Goal: Transaction & Acquisition: Purchase product/service

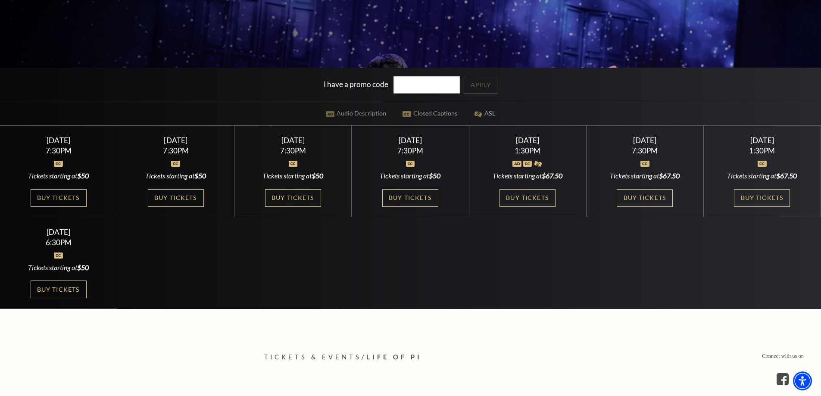
scroll to position [259, 0]
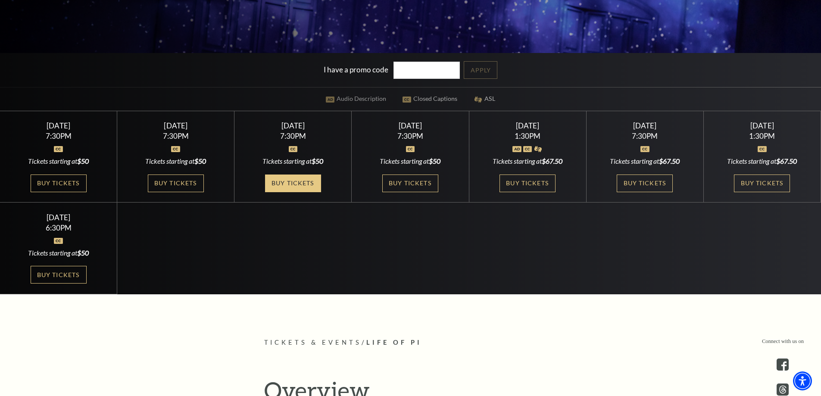
click at [299, 181] on link "Buy Tickets" at bounding box center [293, 183] width 56 height 18
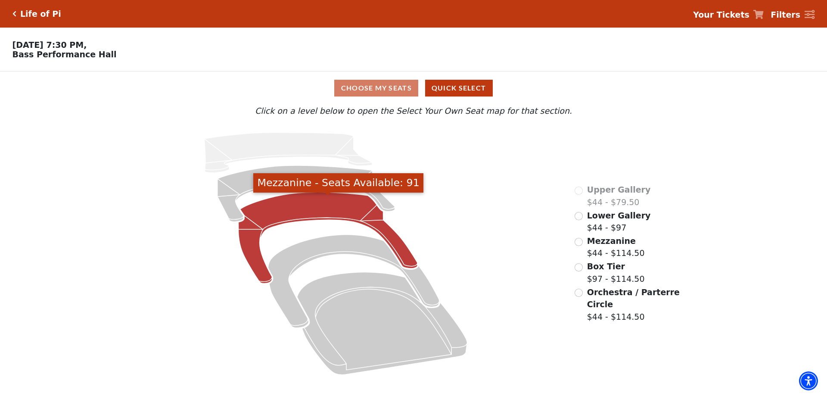
click at [305, 209] on icon "Mezzanine - Seats Available: 91" at bounding box center [328, 238] width 179 height 91
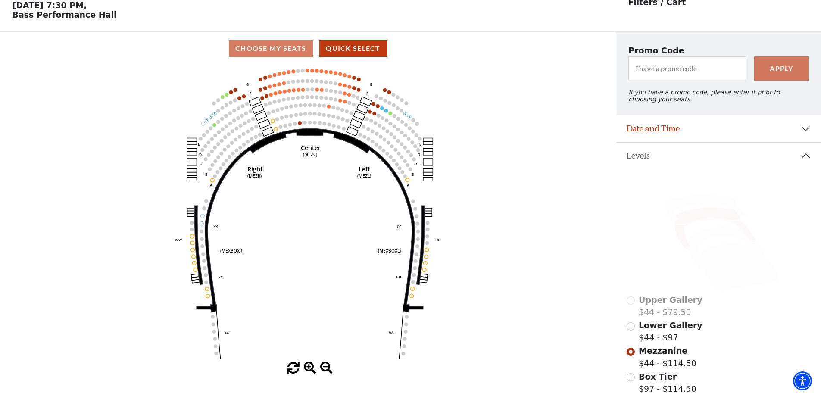
scroll to position [40, 0]
click at [411, 293] on icon "Center (MEZC) Right (MEZR) Left (MEZL) (MEXBOXR) (MEXBOXL) XX WW CC DD YY BB ZZ…" at bounding box center [308, 213] width 554 height 297
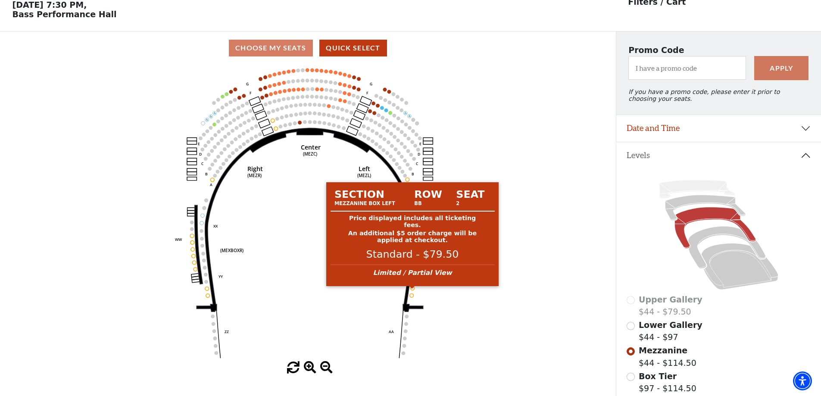
click at [412, 290] on circle at bounding box center [413, 288] width 4 height 4
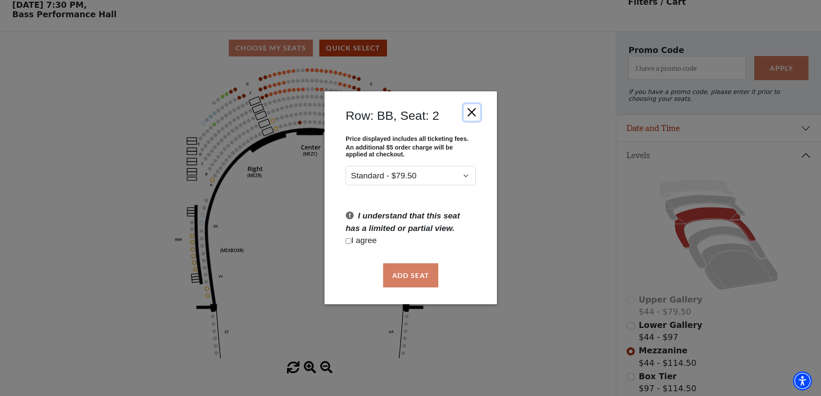
click at [471, 109] on button "Close" at bounding box center [471, 112] width 16 height 16
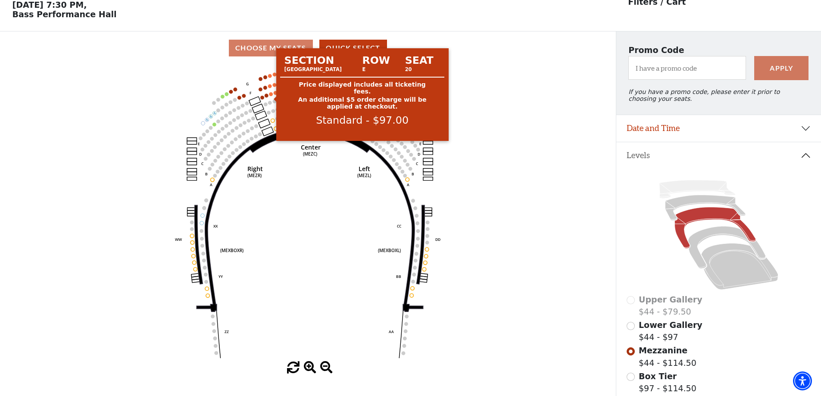
click at [271, 96] on circle at bounding box center [271, 94] width 4 height 4
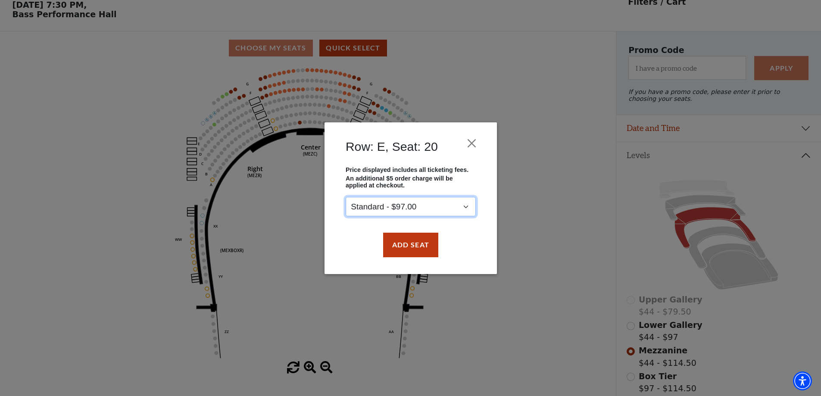
click at [468, 204] on select "Standard - $97.00" at bounding box center [411, 206] width 130 height 19
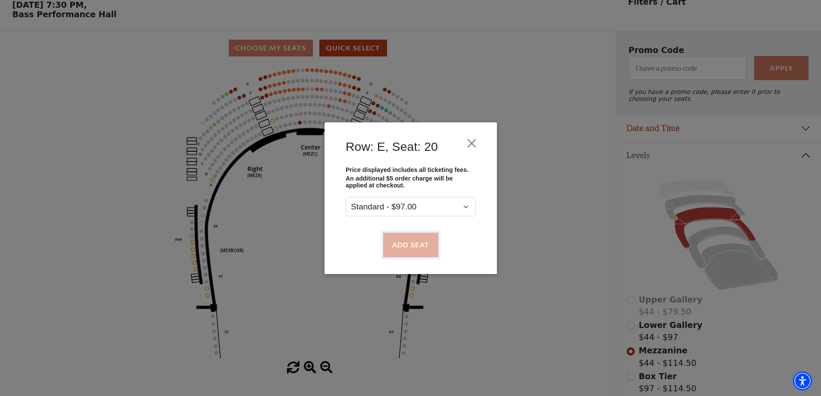
click at [421, 247] on button "Add Seat" at bounding box center [410, 245] width 55 height 24
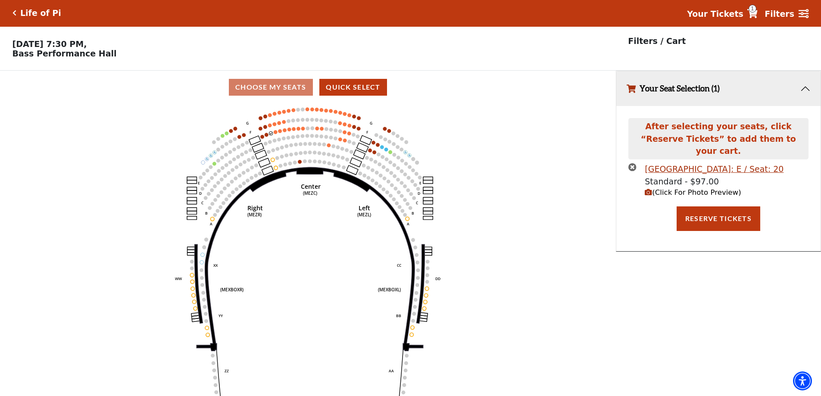
scroll to position [0, 0]
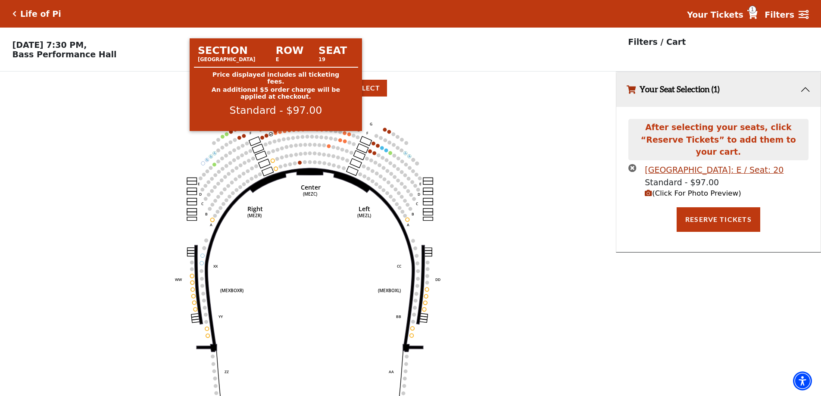
click at [276, 135] on circle at bounding box center [276, 133] width 4 height 4
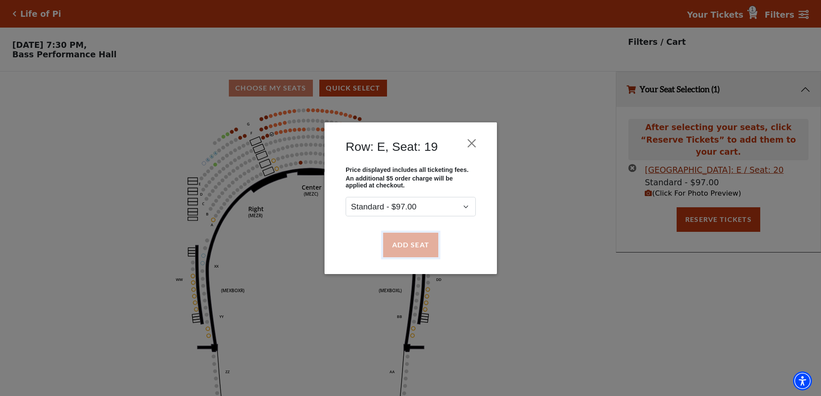
click at [414, 243] on button "Add Seat" at bounding box center [410, 245] width 55 height 24
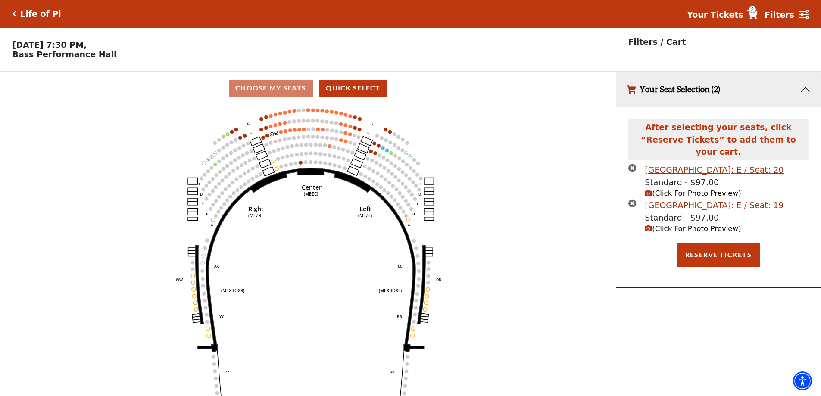
click at [648, 225] on icon "(Click For Photo Preview)" at bounding box center [648, 228] width 7 height 7
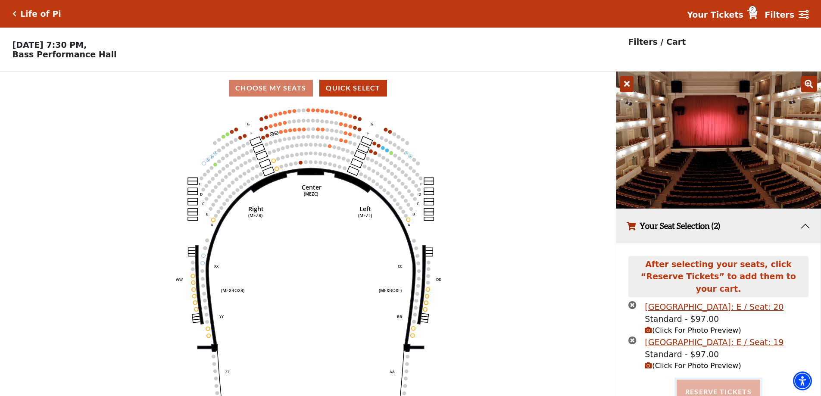
click at [730, 387] on button "Reserve Tickets" at bounding box center [718, 392] width 84 height 24
click at [720, 381] on button "Reserve Tickets" at bounding box center [718, 392] width 84 height 24
click at [573, 296] on icon "Center (MEZC) Right (MEZR) Left (MEZL) (MEXBOXR) (MEXBOXL) XX WW CC DD YY BB ZZ…" at bounding box center [308, 253] width 554 height 297
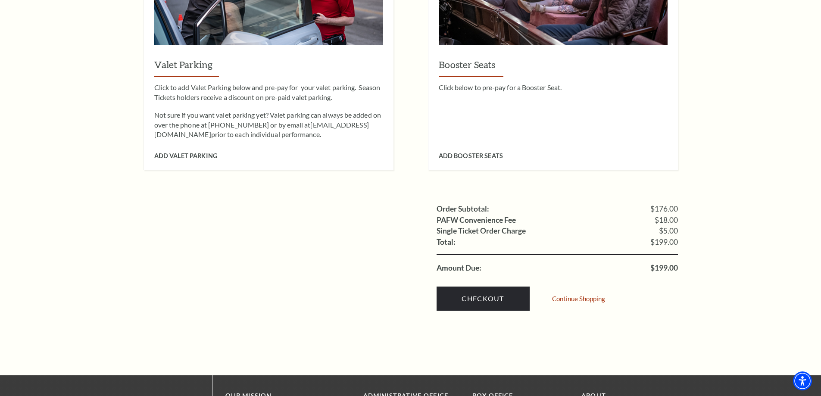
scroll to position [776, 0]
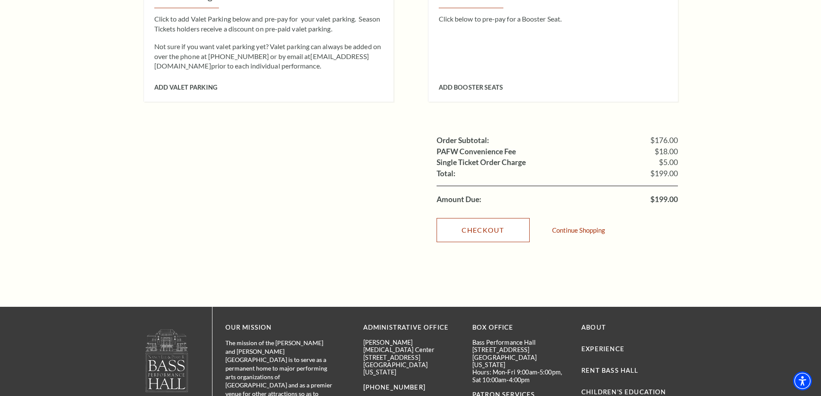
click at [490, 220] on link "Checkout" at bounding box center [482, 230] width 93 height 24
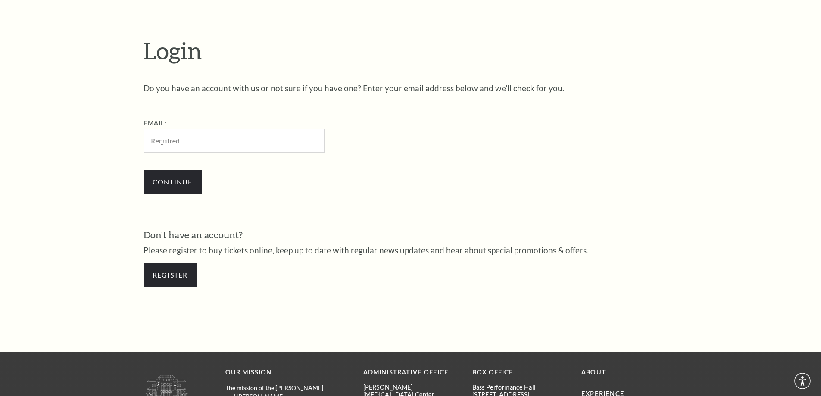
scroll to position [288, 0]
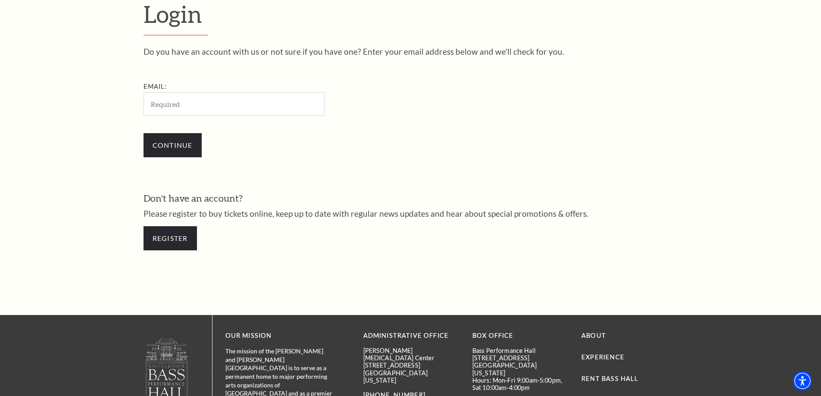
click at [162, 108] on input "Email:" at bounding box center [233, 104] width 181 height 24
type input "migminer@gmail.com"
click at [168, 144] on input "Continue" at bounding box center [172, 145] width 58 height 24
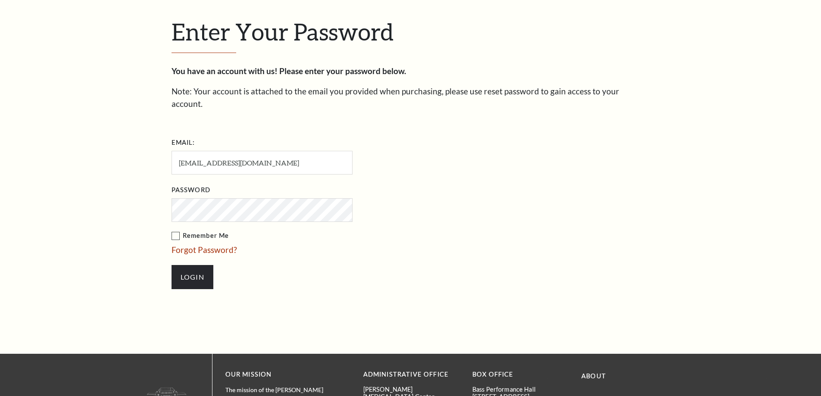
scroll to position [296, 0]
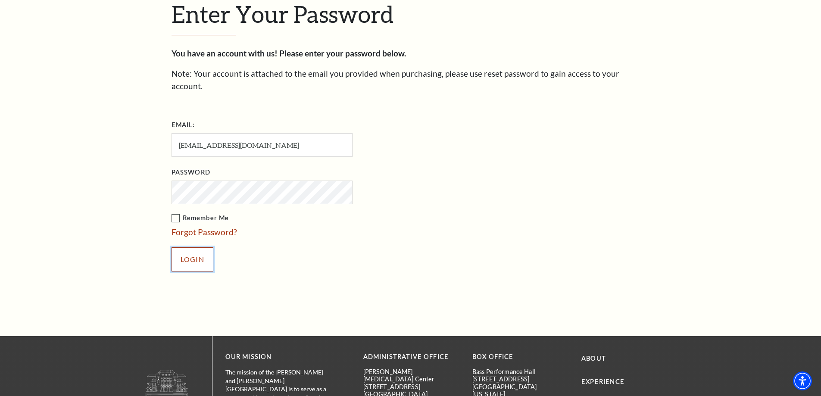
click at [194, 248] on input "Login" at bounding box center [192, 259] width 42 height 24
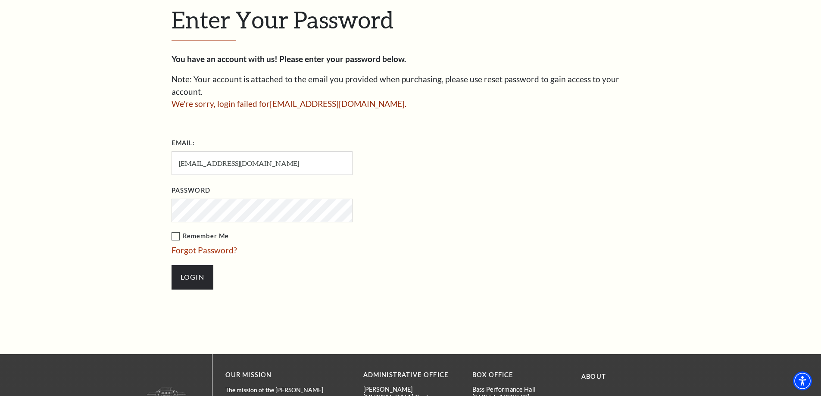
click at [192, 245] on link "Forgot Password?" at bounding box center [203, 250] width 65 height 10
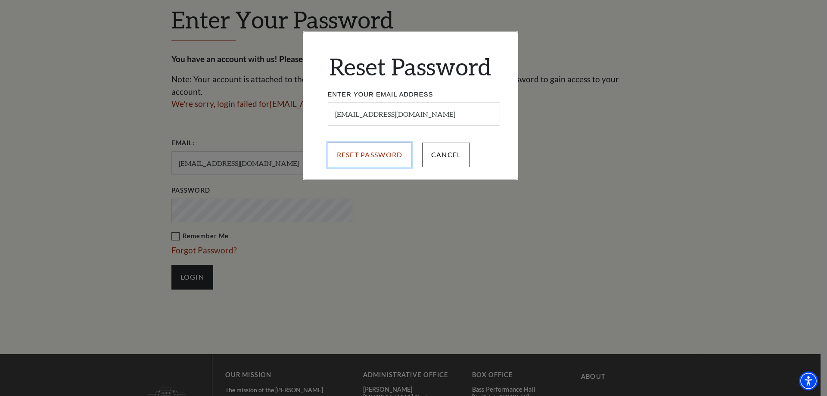
click at [348, 157] on input "Reset Password" at bounding box center [370, 155] width 84 height 24
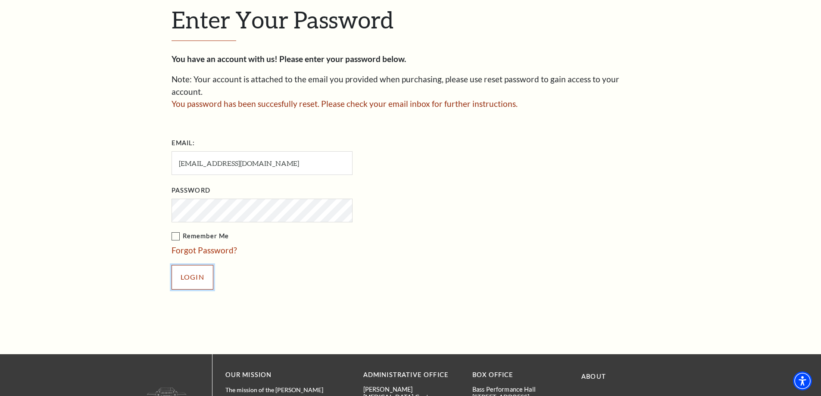
click at [195, 265] on input "Login" at bounding box center [192, 277] width 42 height 24
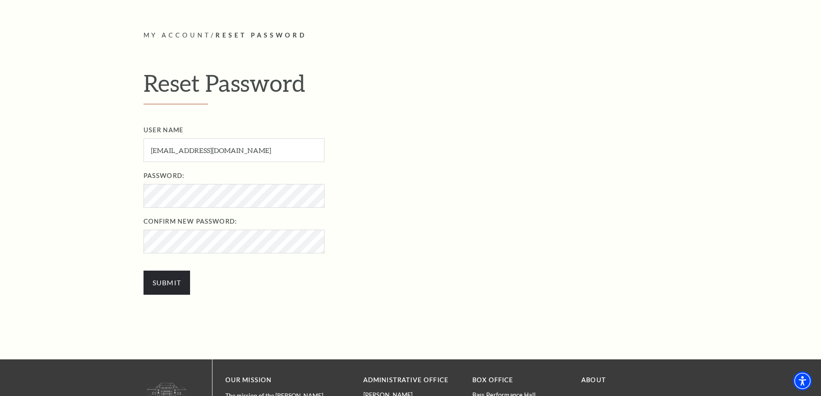
scroll to position [259, 0]
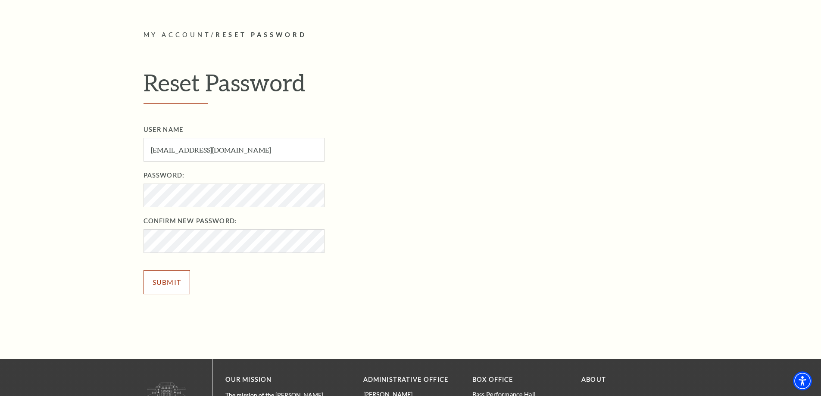
click at [170, 279] on input "Submit" at bounding box center [166, 282] width 47 height 24
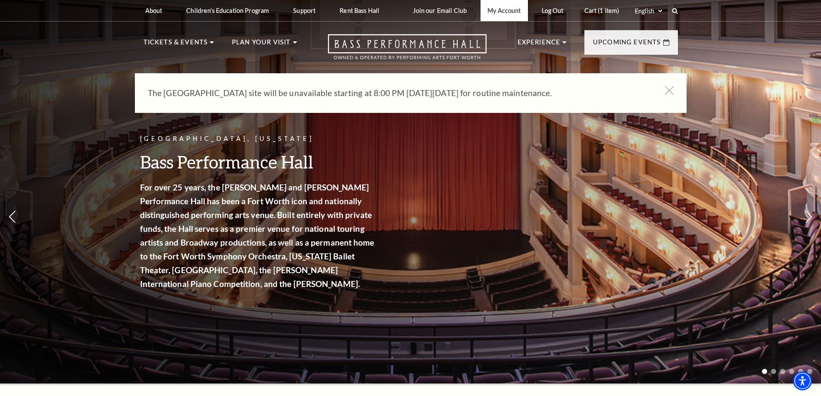
click at [496, 12] on link "My Account" at bounding box center [503, 10] width 47 height 21
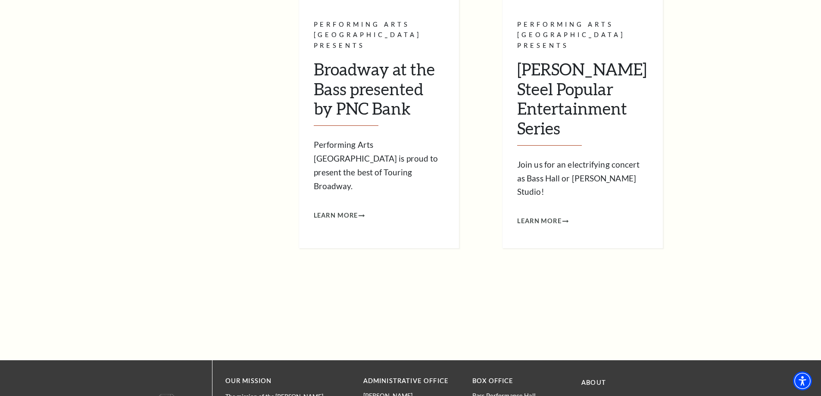
scroll to position [474, 0]
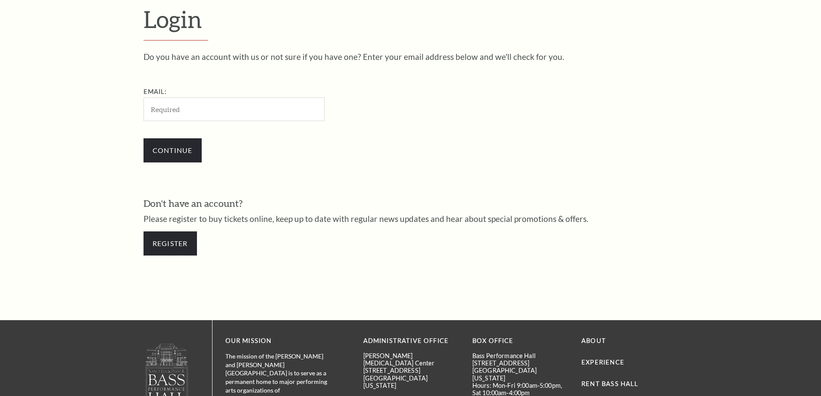
scroll to position [288, 0]
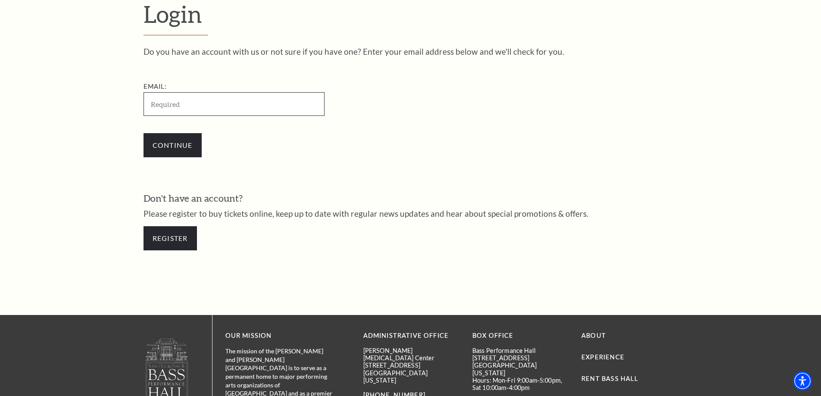
click at [156, 106] on input "Email:" at bounding box center [233, 104] width 181 height 24
type input "migminer@gmail.com"
click at [167, 143] on input "Continue" at bounding box center [172, 145] width 58 height 24
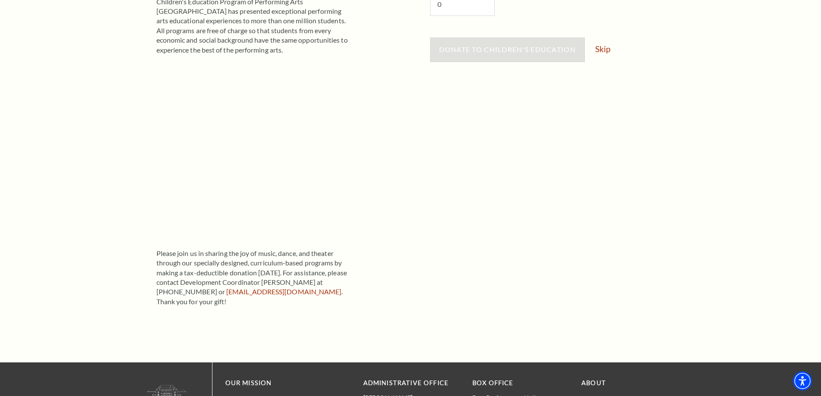
scroll to position [72, 0]
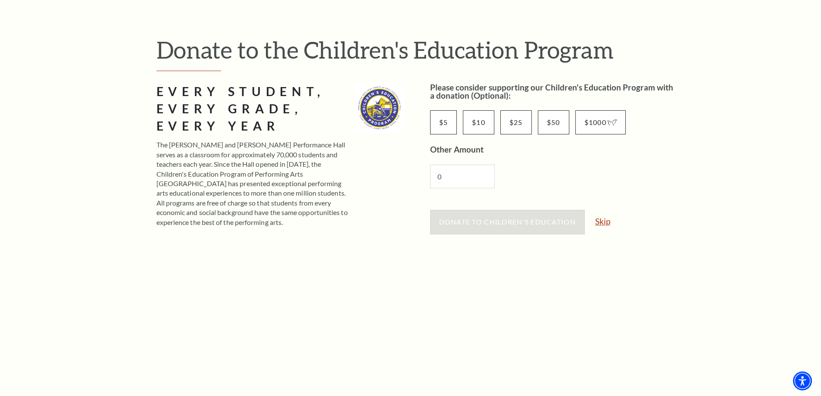
click at [602, 222] on link "Skip" at bounding box center [602, 221] width 15 height 8
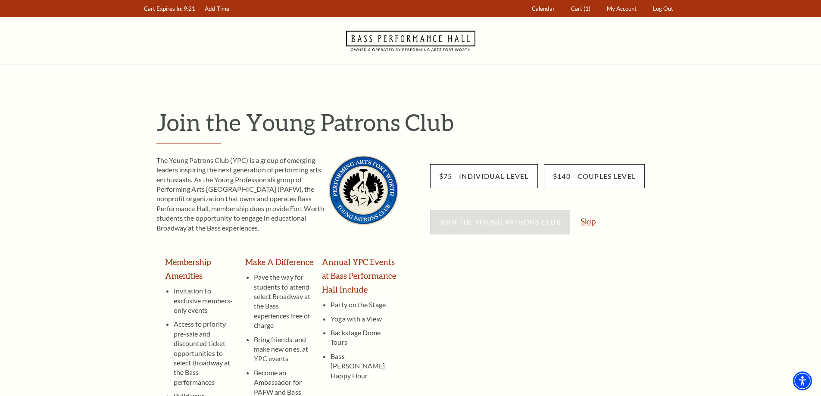
click at [585, 221] on link "Skip" at bounding box center [587, 221] width 15 height 8
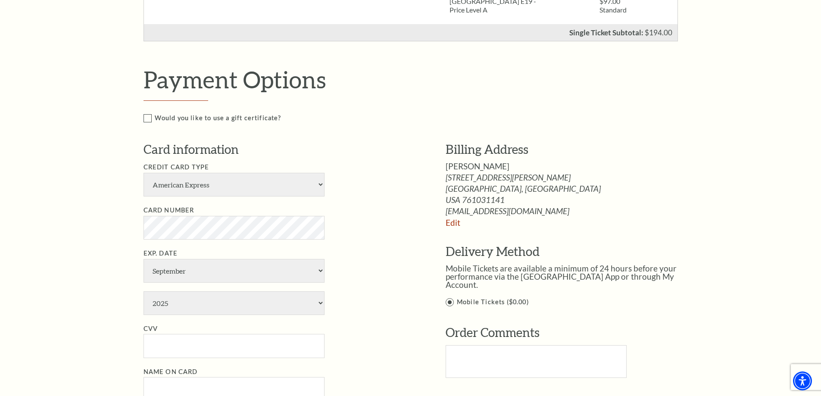
scroll to position [345, 0]
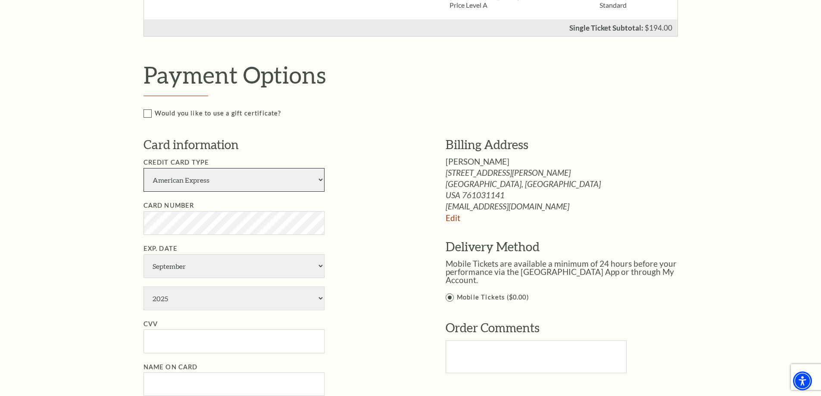
click at [320, 180] on select "American Express Visa Master Card Discover" at bounding box center [233, 180] width 181 height 24
select select "24"
click at [143, 168] on select "American Express Visa Master Card Discover" at bounding box center [233, 180] width 181 height 24
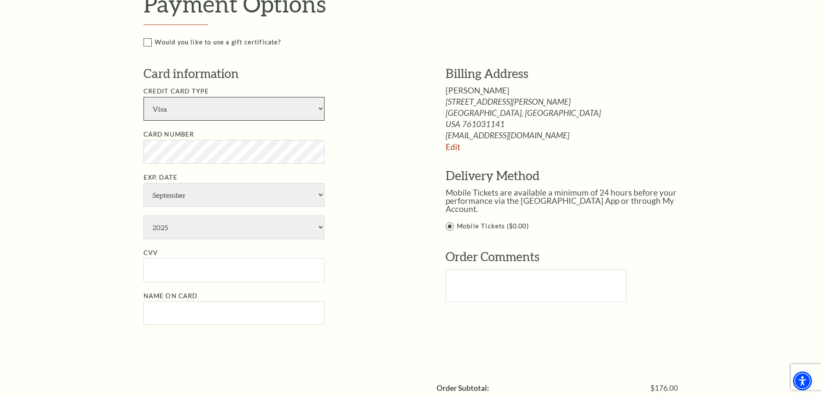
scroll to position [431, 0]
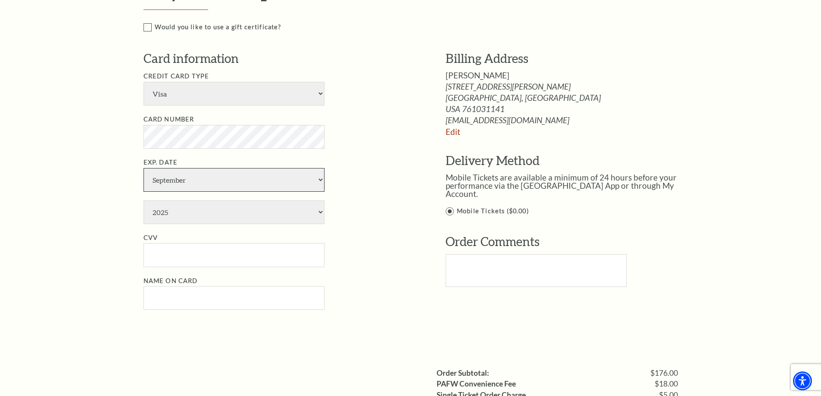
select select "11"
select select "2029"
type input "647"
type input "[PERSON_NAME]"
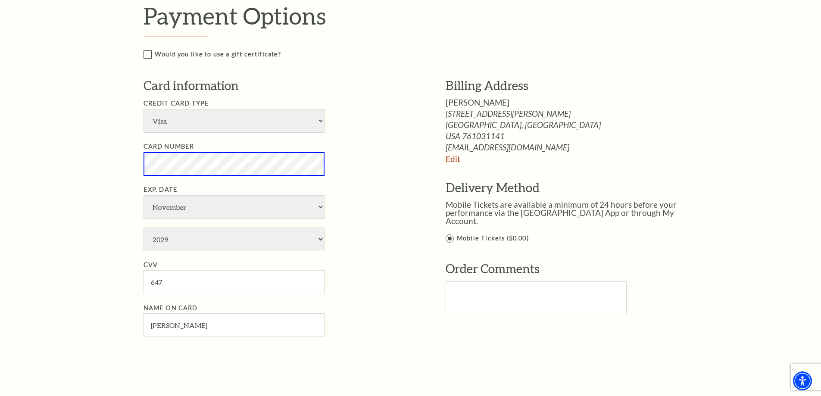
scroll to position [388, 0]
